Goal: Find specific page/section: Find specific page/section

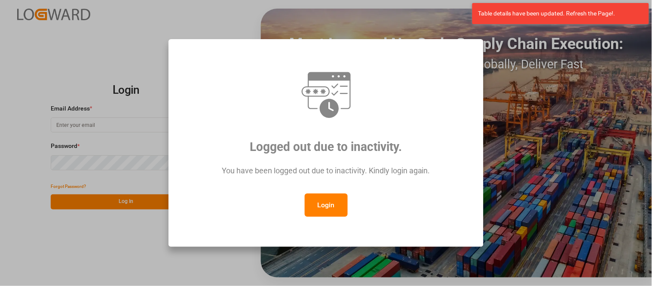
click at [330, 203] on button "Login" at bounding box center [326, 204] width 43 height 23
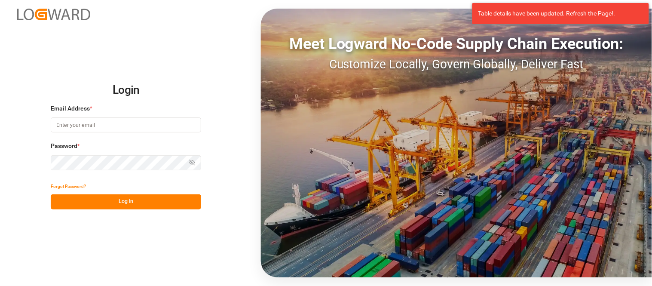
click at [162, 195] on button "Log In" at bounding box center [126, 201] width 150 height 15
click at [95, 122] on input at bounding box center [126, 124] width 150 height 15
type input "[PERSON_NAME][EMAIL_ADDRESS][PERSON_NAME][DOMAIN_NAME]"
click at [110, 202] on button "Log In" at bounding box center [126, 201] width 150 height 15
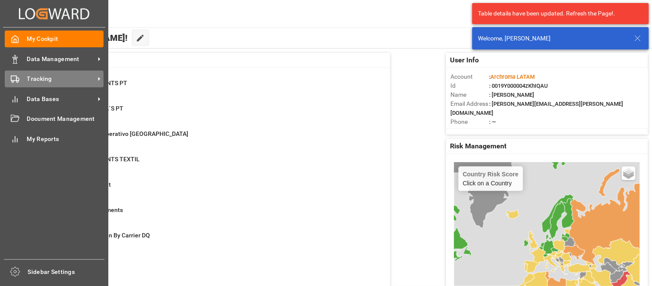
click at [19, 76] on div "Tracking Tracking" at bounding box center [54, 78] width 99 height 17
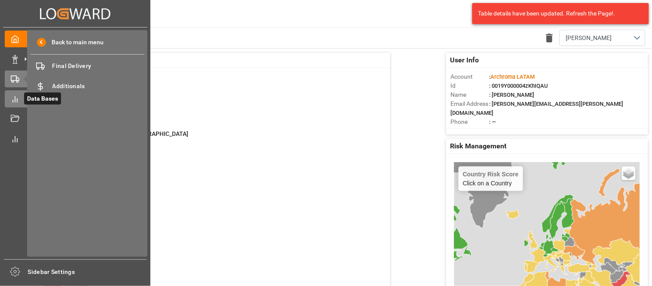
click at [15, 96] on line at bounding box center [15, 99] width 0 height 6
click at [49, 69] on div "Materials Materials" at bounding box center [87, 66] width 114 height 17
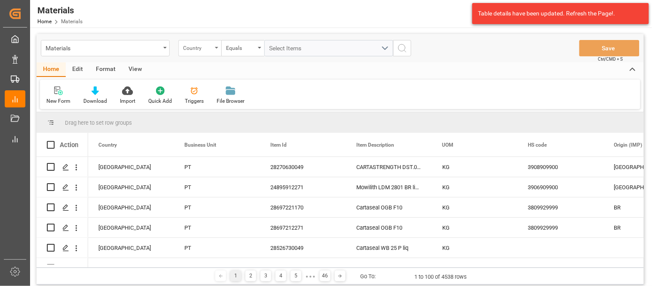
click at [180, 49] on div "Country" at bounding box center [199, 48] width 43 height 16
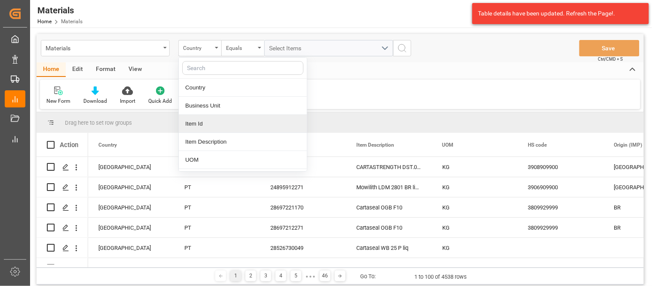
click at [208, 123] on div "Item Id" at bounding box center [243, 124] width 128 height 18
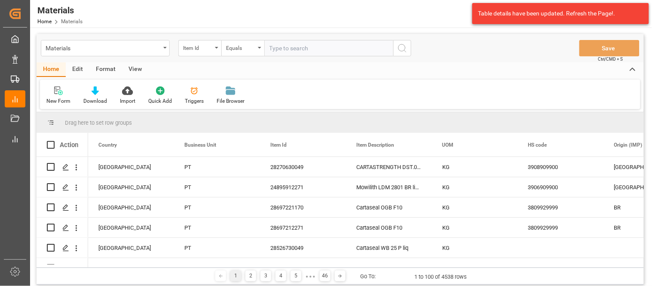
click at [282, 49] on input "text" at bounding box center [328, 48] width 129 height 16
type input "10673911683"
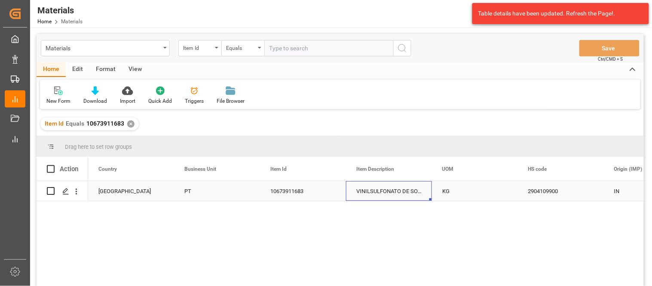
click at [378, 193] on div "VINILSULFONATO DE SODIO 30%" at bounding box center [389, 191] width 86 height 20
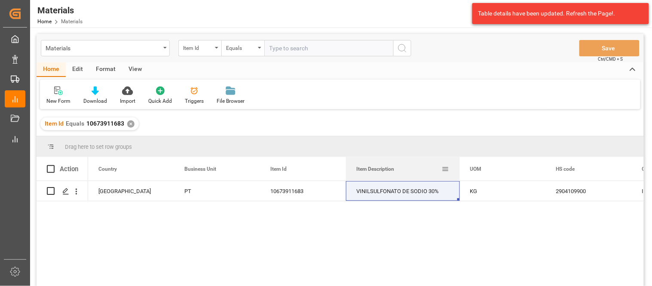
drag, startPoint x: 430, startPoint y: 160, endPoint x: 458, endPoint y: 160, distance: 27.9
click at [458, 160] on div at bounding box center [459, 169] width 3 height 24
